Goal: Task Accomplishment & Management: Complete application form

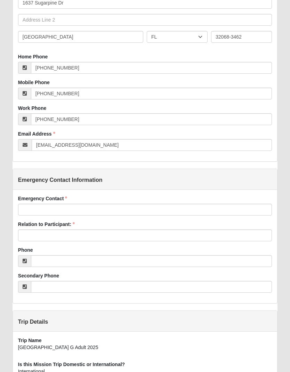
scroll to position [194, 0]
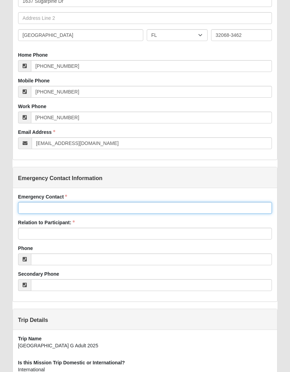
click at [33, 206] on input "Emergency Contact" at bounding box center [145, 208] width 254 height 12
type input "[PERSON_NAME]"
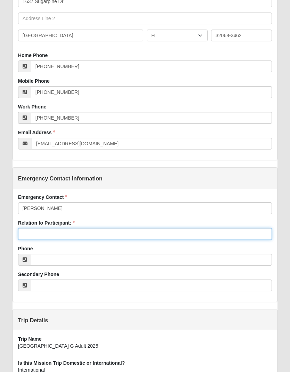
click at [31, 229] on input "Relation to Participant:" at bounding box center [145, 234] width 254 height 12
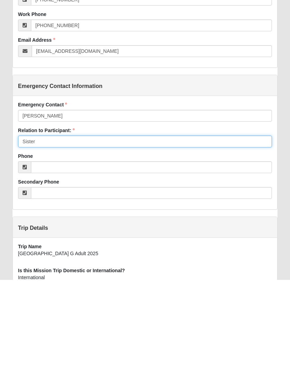
type input "Sister"
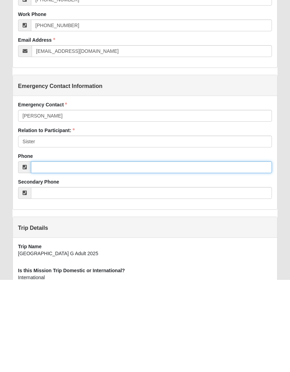
click at [42, 254] on input "Phone" at bounding box center [151, 260] width 241 height 12
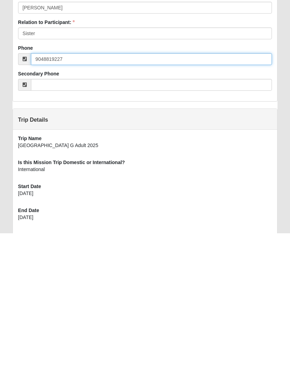
scroll to position [262, 0]
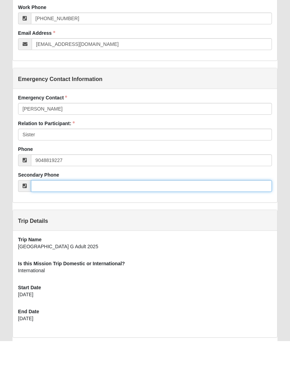
click at [106, 211] on input "Secondary Phone" at bounding box center [151, 217] width 241 height 12
type input "[PHONE_NUMBER]"
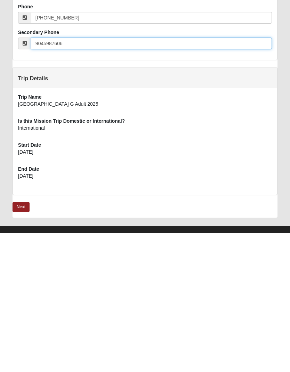
scroll to position [307, 0]
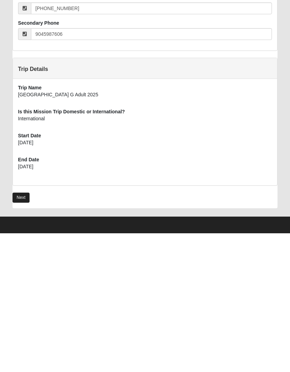
click at [22, 331] on link "Next" at bounding box center [21, 336] width 17 height 10
type input "[PHONE_NUMBER]"
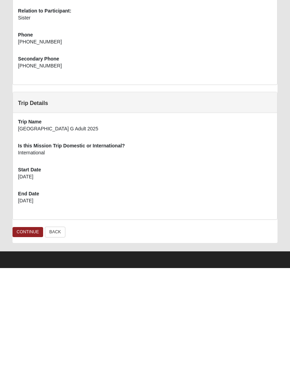
scroll to position [234, 0]
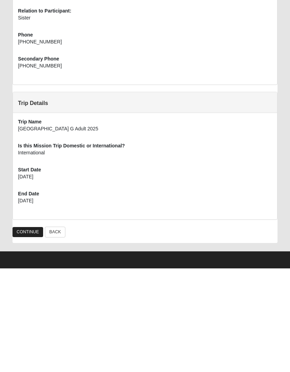
click at [31, 331] on link "CONTINUE" at bounding box center [28, 336] width 31 height 10
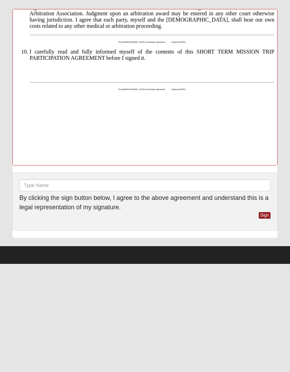
scroll to position [625, 0]
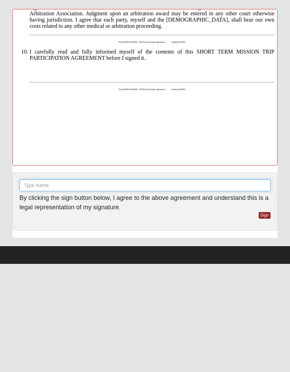
click at [72, 184] on input "text" at bounding box center [144, 185] width 251 height 12
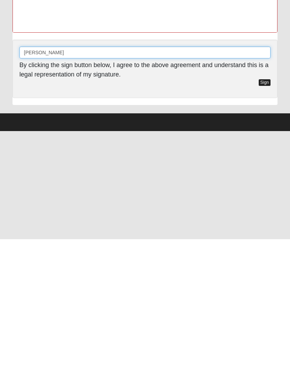
type input "Kelley Simpson"
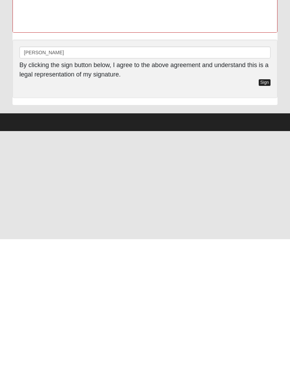
click at [267, 212] on link "Sign" at bounding box center [265, 215] width 12 height 7
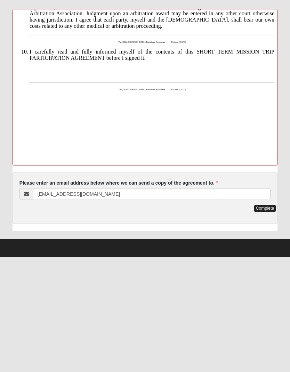
click at [266, 208] on link "Complete" at bounding box center [265, 208] width 22 height 7
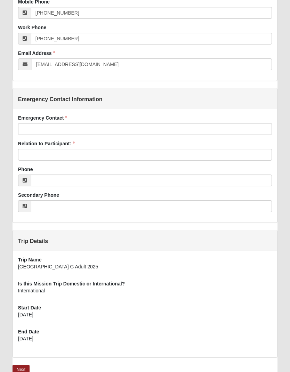
scroll to position [274, 0]
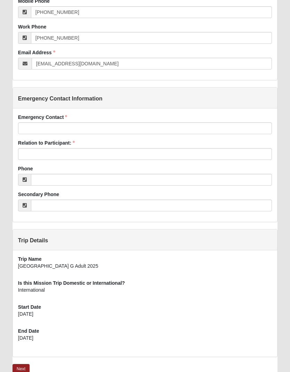
click at [146, 120] on div "Emergency Contact Emergency Contact is required." at bounding box center [145, 124] width 254 height 21
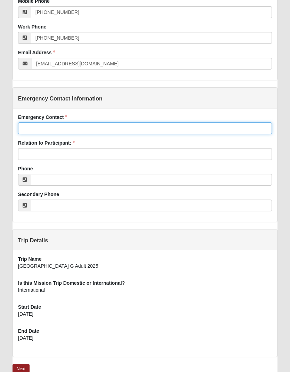
click at [194, 128] on input "Emergency Contact" at bounding box center [145, 128] width 254 height 12
type input "[PERSON_NAME]"
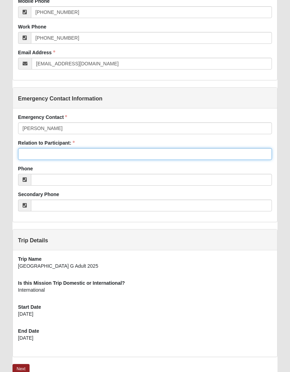
click at [81, 150] on input "Relation to Participant:" at bounding box center [145, 154] width 254 height 12
type input "Sister"
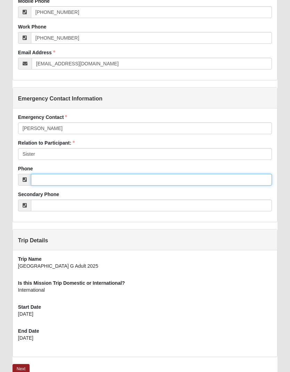
click at [68, 175] on input "Phone" at bounding box center [151, 180] width 241 height 12
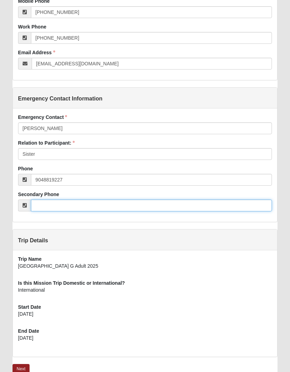
click at [74, 204] on input "Secondary Phone" at bounding box center [151, 206] width 241 height 12
type input "[PHONE_NUMBER]"
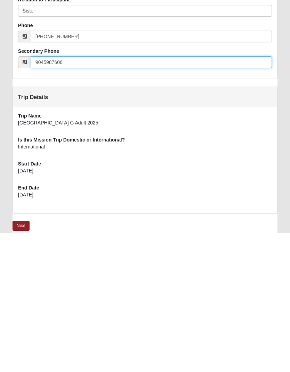
scroll to position [307, 0]
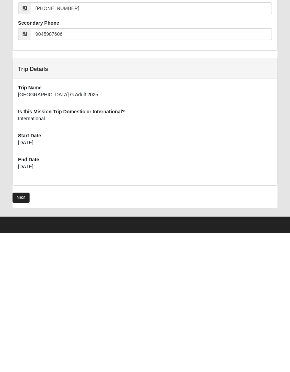
click at [26, 331] on link "Next" at bounding box center [21, 336] width 17 height 10
type input "[PHONE_NUMBER]"
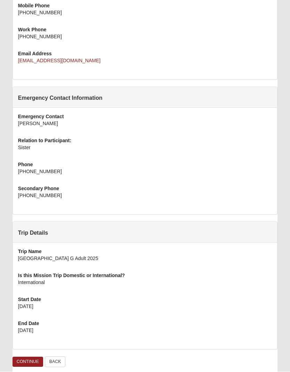
scroll to position [234, 0]
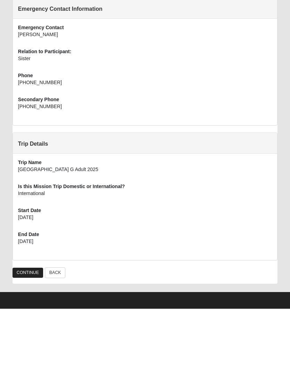
click at [32, 331] on link "CONTINUE" at bounding box center [28, 336] width 31 height 10
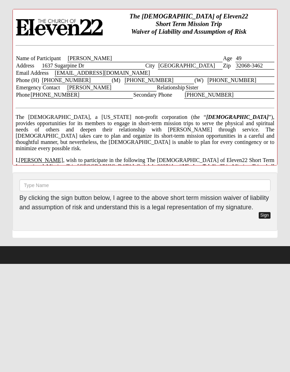
click at [263, 218] on link "Sign" at bounding box center [265, 215] width 12 height 7
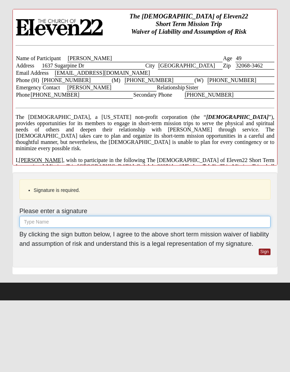
click at [216, 223] on input "text" at bounding box center [144, 222] width 251 height 12
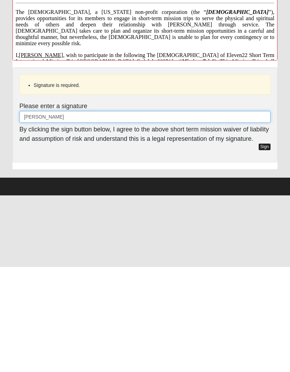
type input "[PERSON_NAME]"
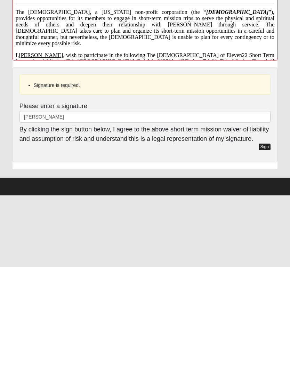
click at [266, 249] on link "Sign" at bounding box center [265, 252] width 12 height 7
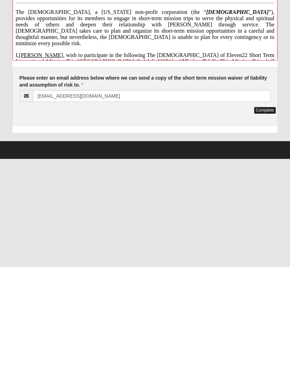
click at [266, 212] on link "Complete" at bounding box center [265, 215] width 22 height 7
